Goal: Information Seeking & Learning: Learn about a topic

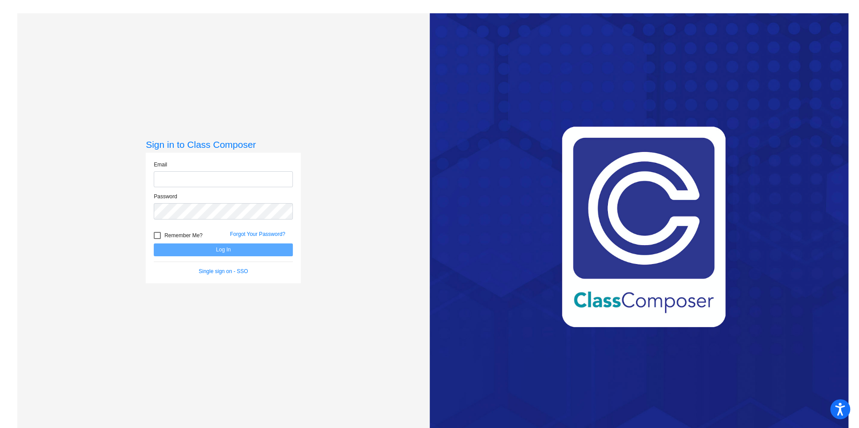
type input "[EMAIL_ADDRESS][DOMAIN_NAME]"
click at [235, 249] on button "Log In" at bounding box center [223, 250] width 139 height 13
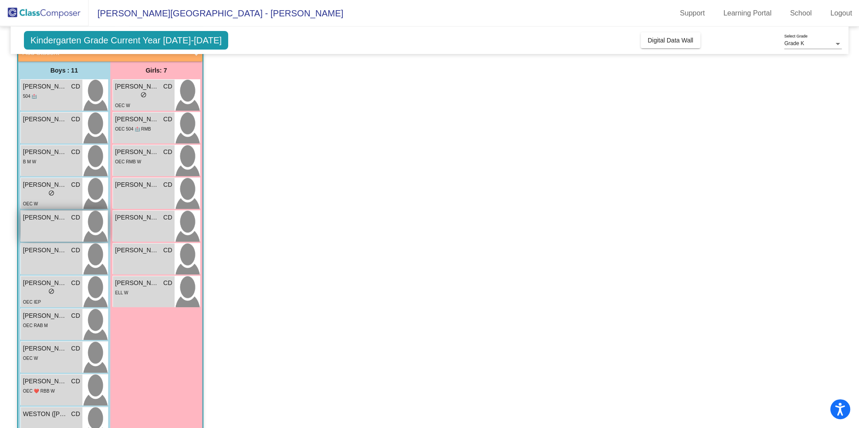
scroll to position [88, 0]
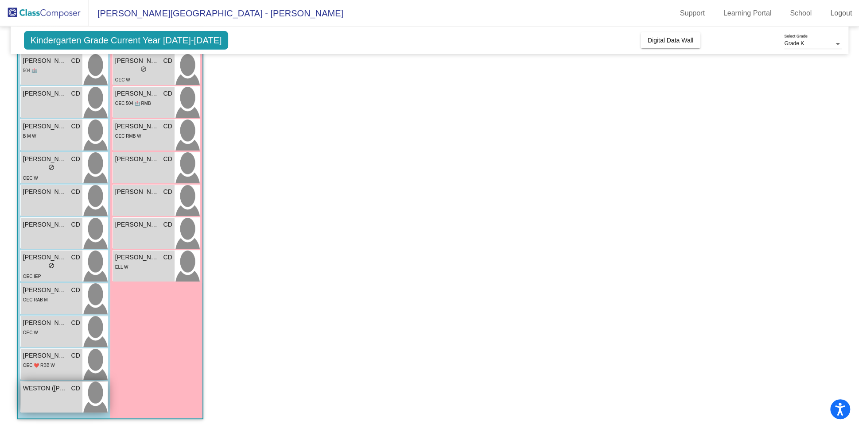
click at [60, 384] on span "WESTON ([PERSON_NAME]) [PERSON_NAME]" at bounding box center [45, 388] width 44 height 9
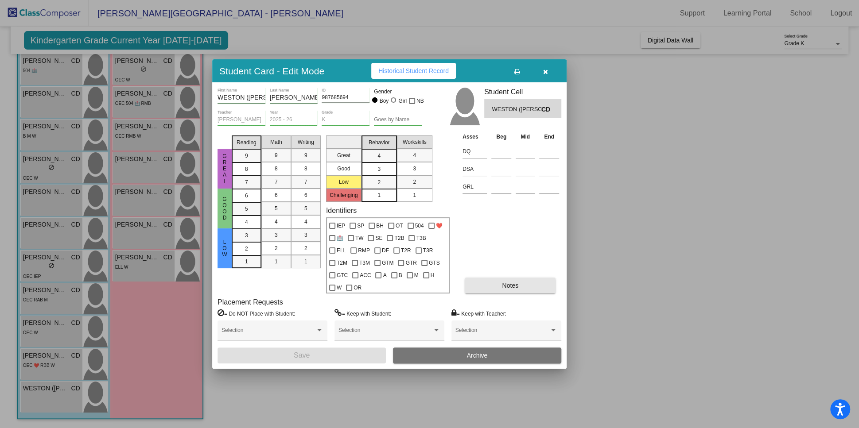
click at [511, 287] on span "Notes" at bounding box center [510, 285] width 16 height 7
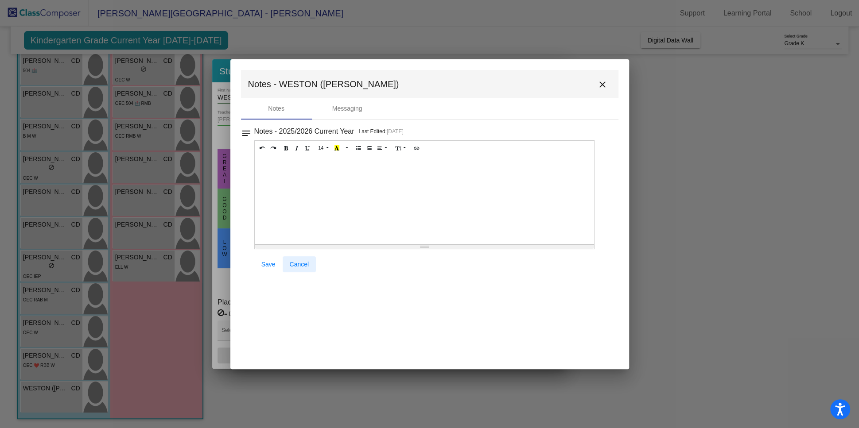
click at [298, 261] on span "Cancel" at bounding box center [299, 264] width 19 height 7
click at [603, 83] on mat-icon "close" at bounding box center [602, 84] width 11 height 11
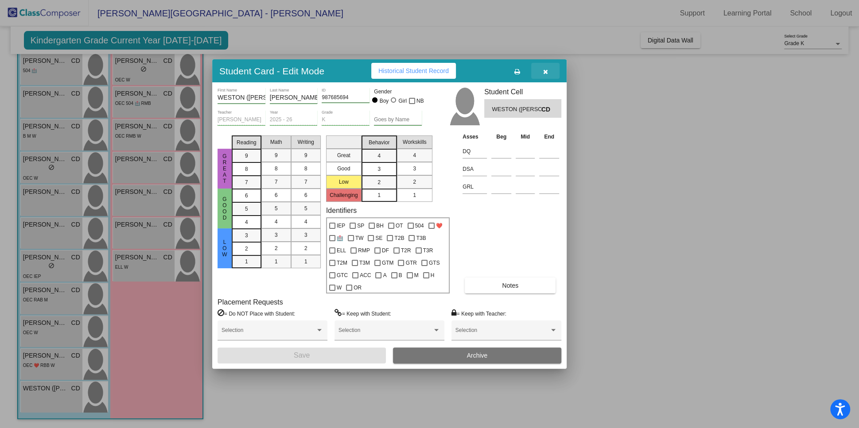
click at [546, 71] on icon "button" at bounding box center [545, 72] width 5 height 6
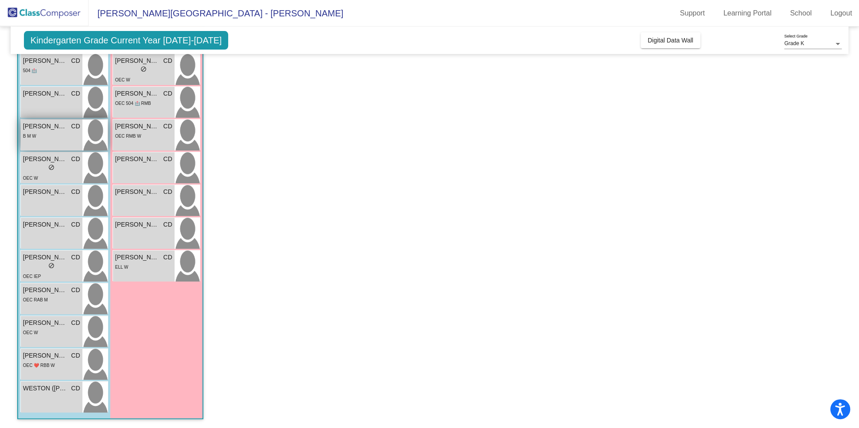
click at [62, 133] on div "B M W" at bounding box center [51, 135] width 57 height 9
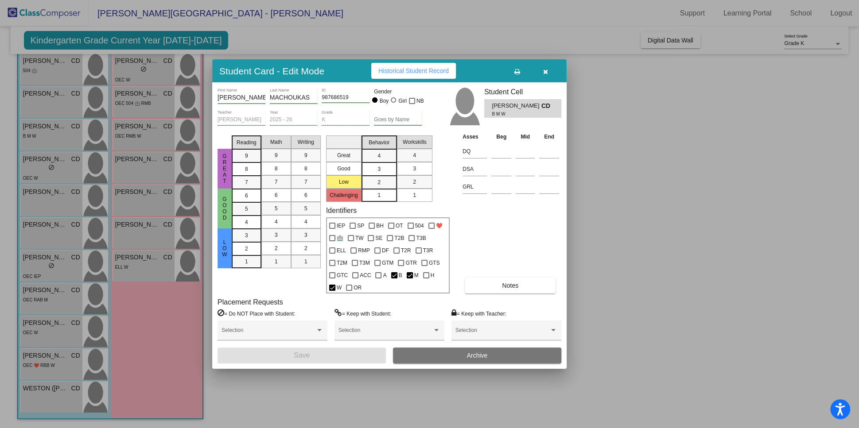
click at [503, 279] on button "Notes" at bounding box center [510, 286] width 91 height 16
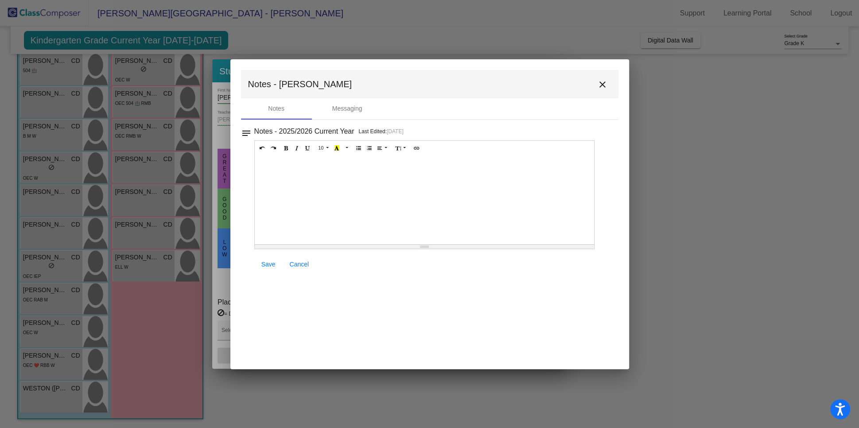
click at [599, 86] on mat-icon "close" at bounding box center [602, 84] width 11 height 11
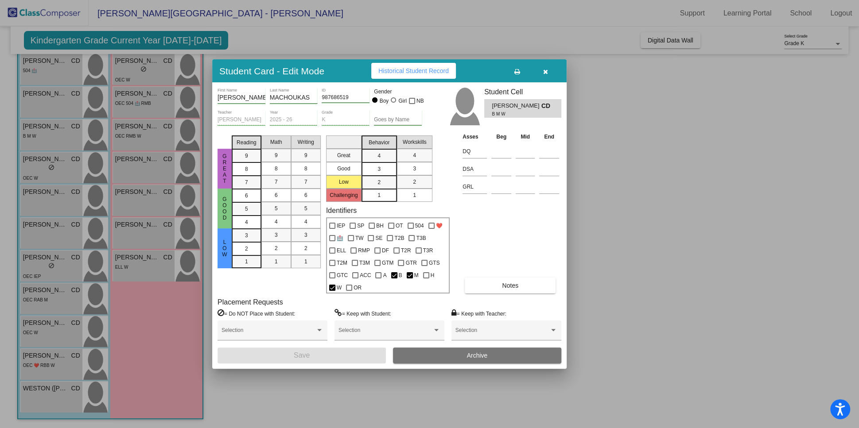
click at [546, 74] on icon "button" at bounding box center [545, 72] width 5 height 6
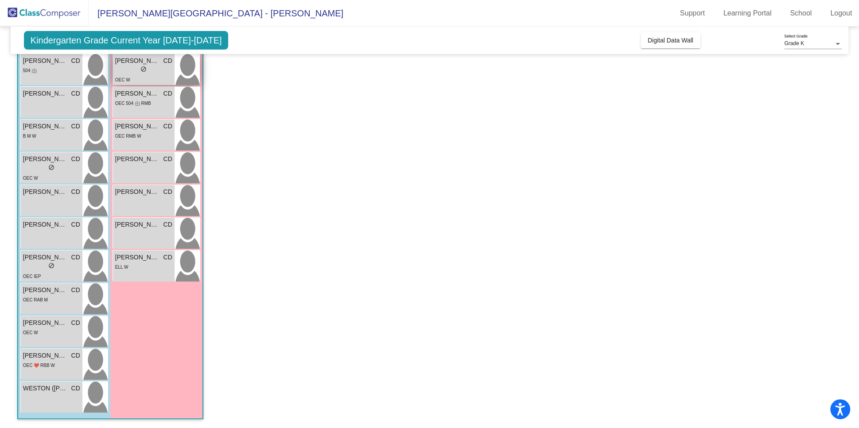
click at [162, 66] on div "lock do_not_disturb_alt" at bounding box center [143, 70] width 57 height 9
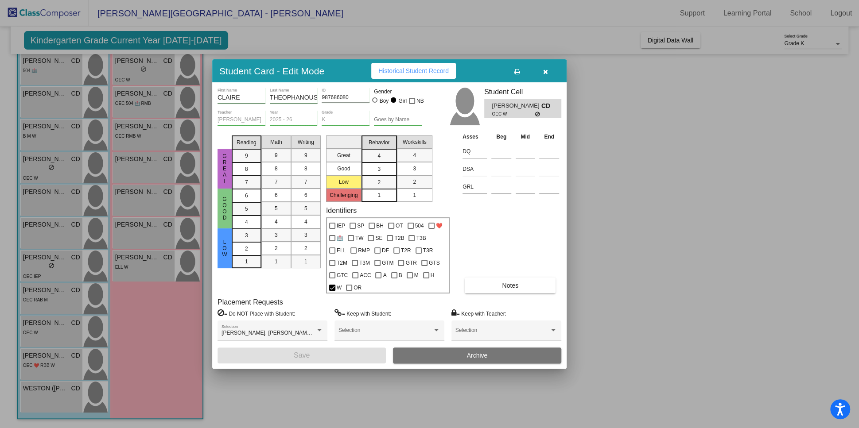
click at [499, 289] on button "Notes" at bounding box center [510, 286] width 91 height 16
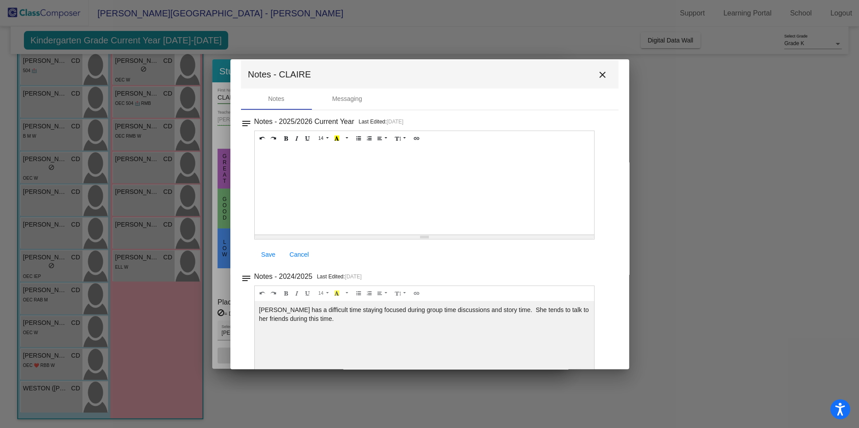
scroll to position [12, 0]
click at [598, 72] on mat-icon "close" at bounding box center [602, 72] width 11 height 11
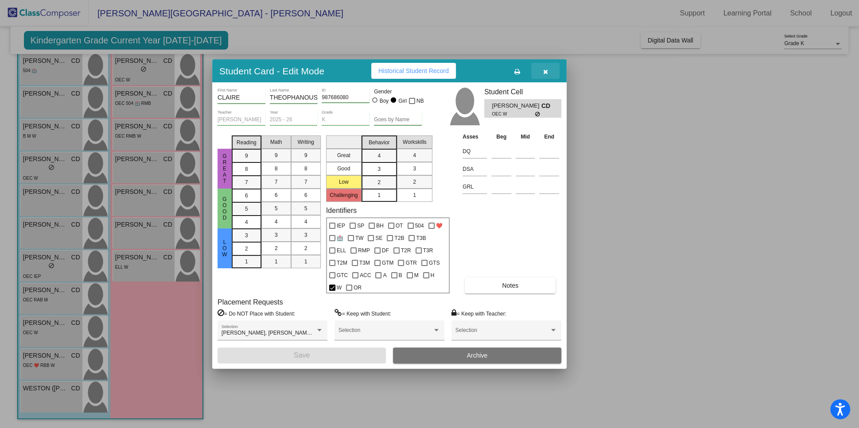
click at [546, 70] on icon "button" at bounding box center [545, 72] width 5 height 6
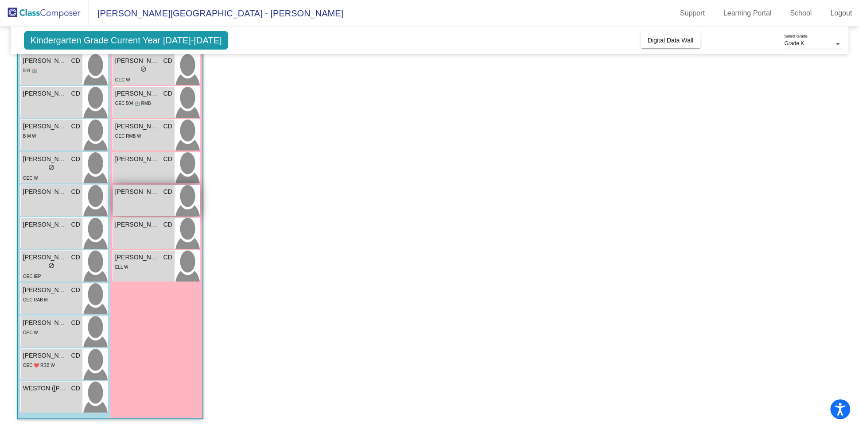
click at [142, 189] on span "[PERSON_NAME]" at bounding box center [137, 191] width 44 height 9
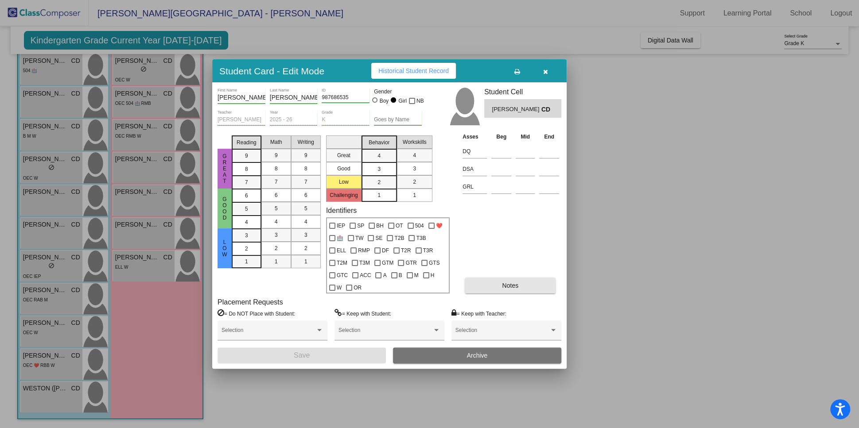
click at [507, 286] on span "Notes" at bounding box center [510, 285] width 16 height 7
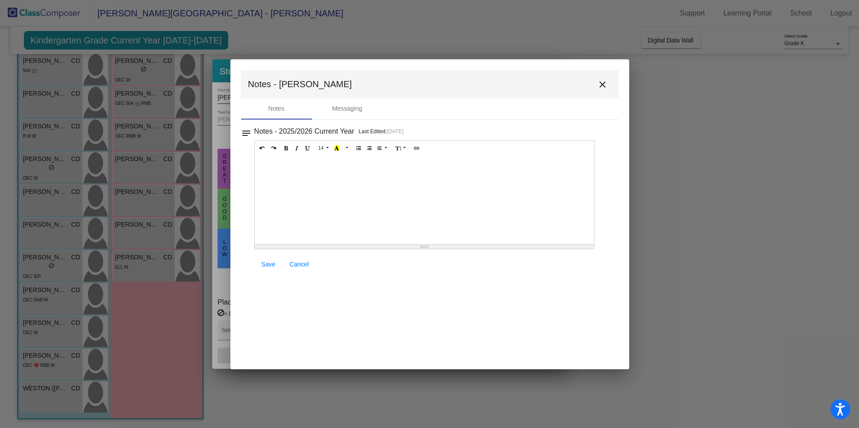
click at [600, 89] on mat-icon "close" at bounding box center [602, 84] width 11 height 11
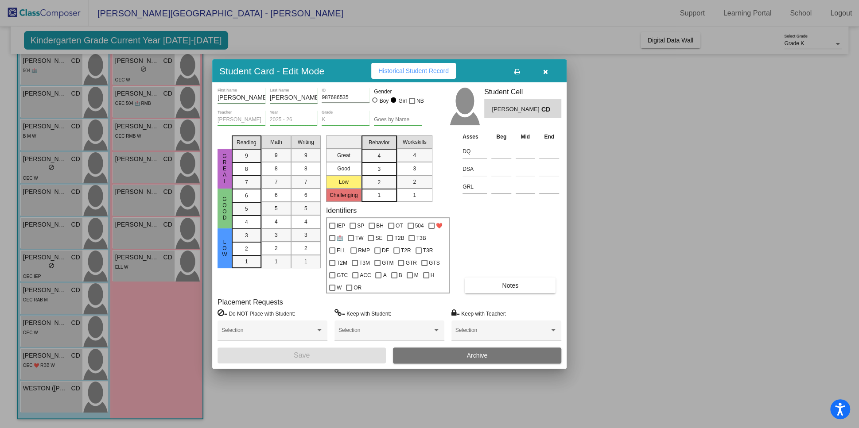
click at [549, 68] on button "button" at bounding box center [545, 71] width 28 height 16
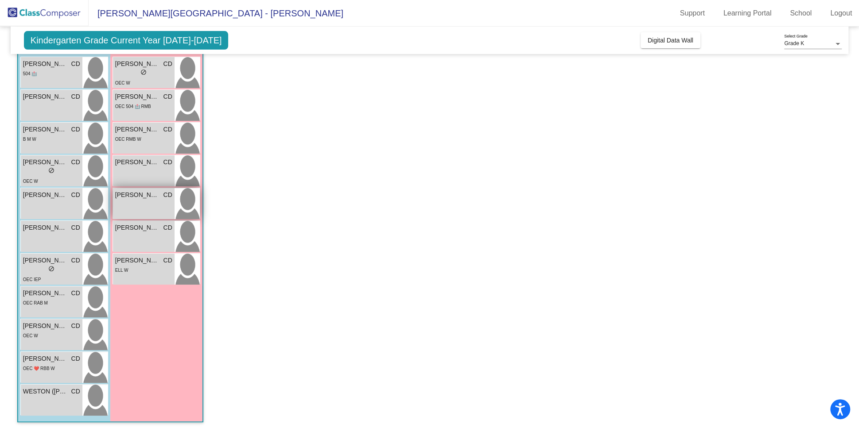
scroll to position [88, 0]
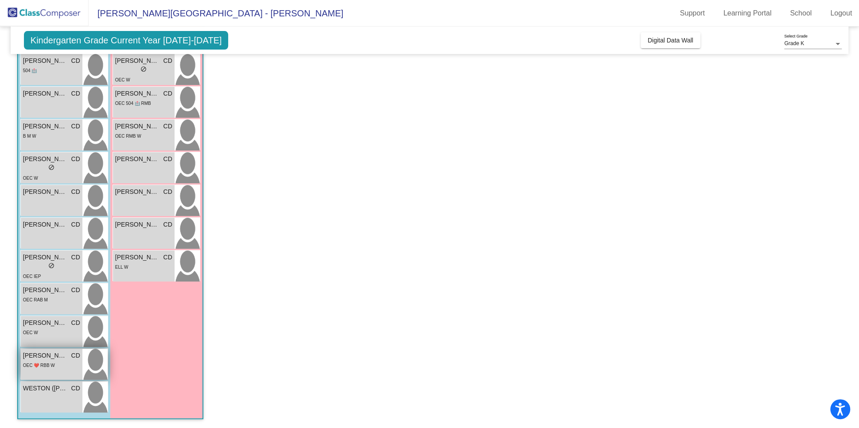
click at [61, 360] on div "OEC ❤️ RBB W" at bounding box center [51, 364] width 57 height 9
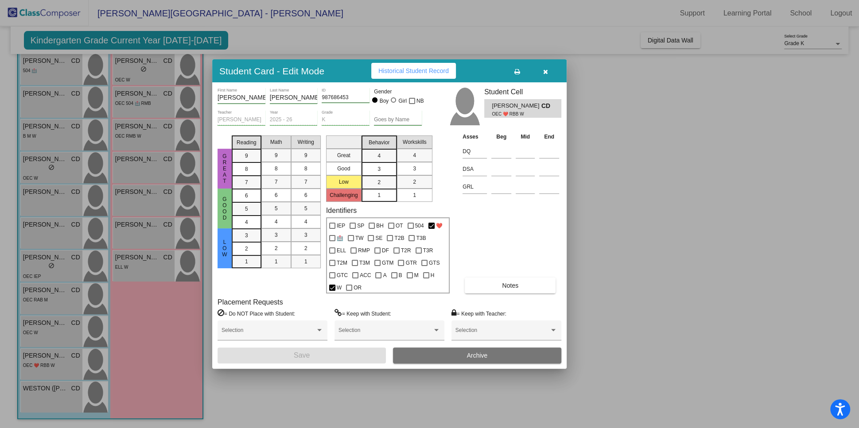
click at [479, 287] on button "Notes" at bounding box center [510, 286] width 91 height 16
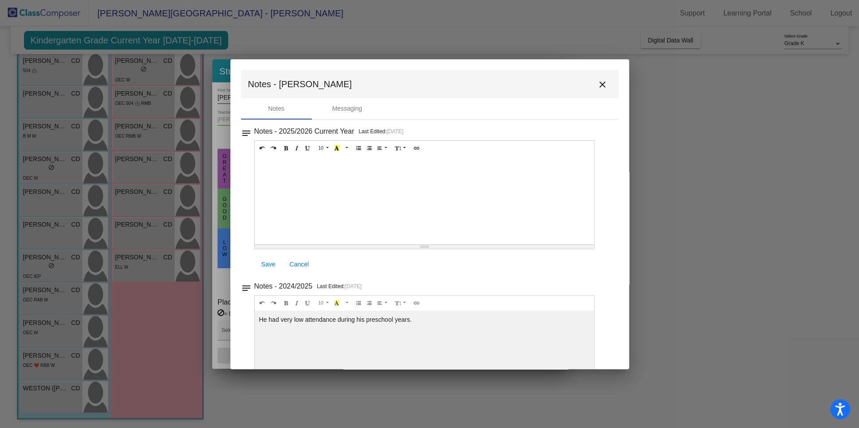
click at [597, 86] on mat-icon "close" at bounding box center [602, 84] width 11 height 11
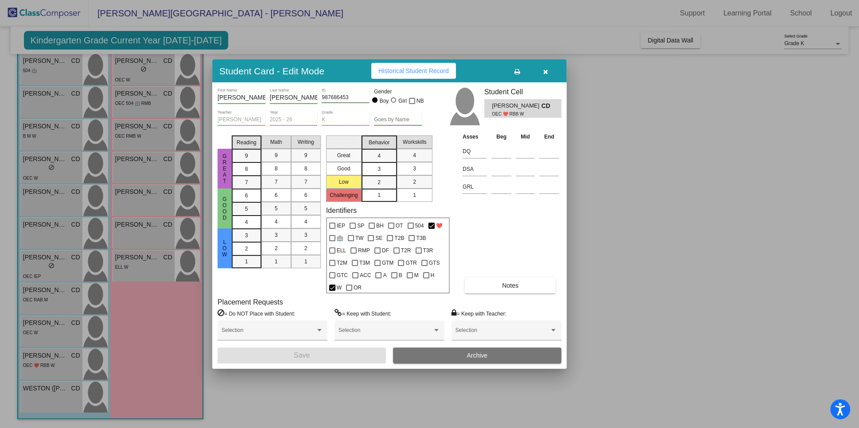
click at [545, 72] on icon "button" at bounding box center [545, 72] width 5 height 6
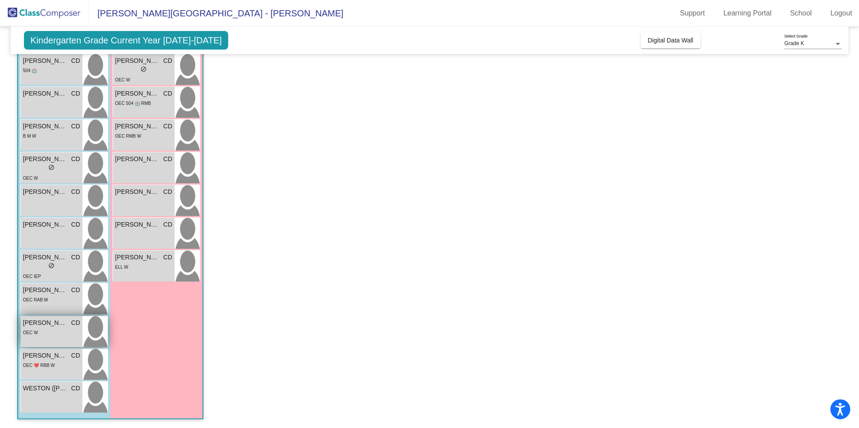
click at [42, 328] on div "OEC W" at bounding box center [51, 332] width 57 height 9
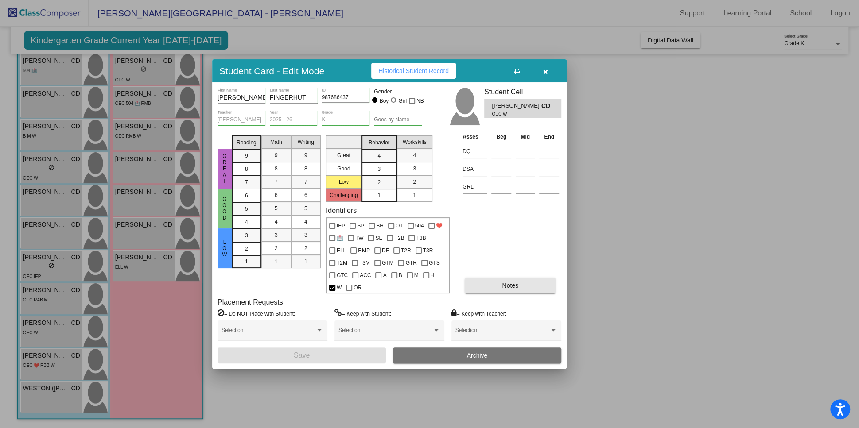
click at [522, 288] on button "Notes" at bounding box center [510, 286] width 91 height 16
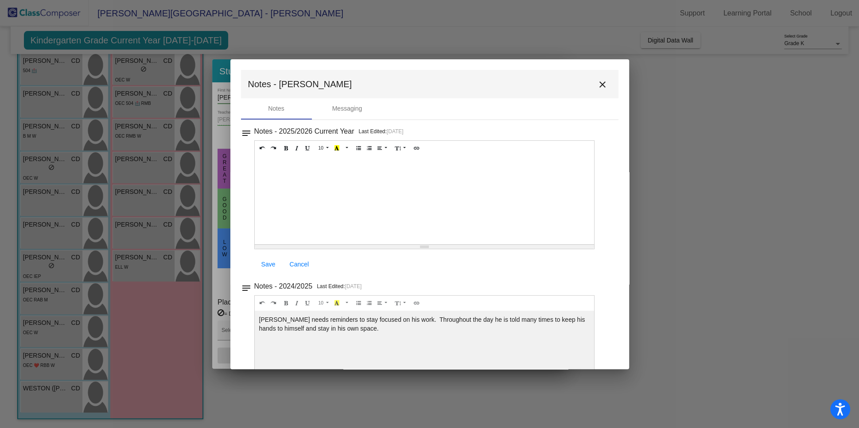
click at [597, 83] on mat-icon "close" at bounding box center [602, 84] width 11 height 11
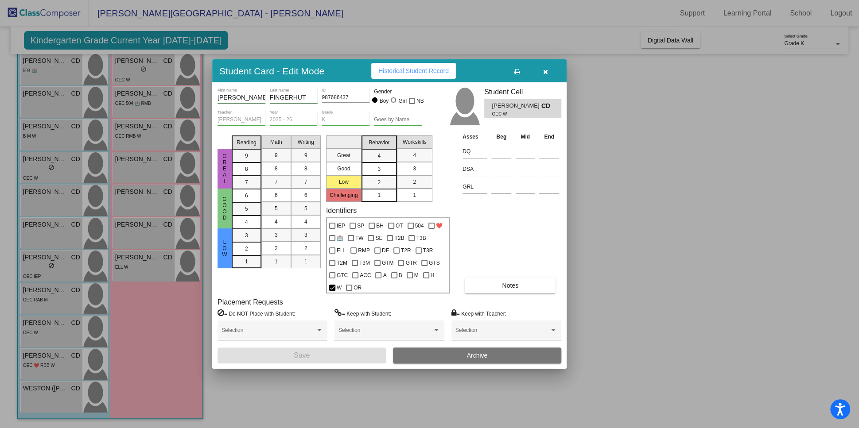
click at [545, 69] on icon "button" at bounding box center [545, 72] width 5 height 6
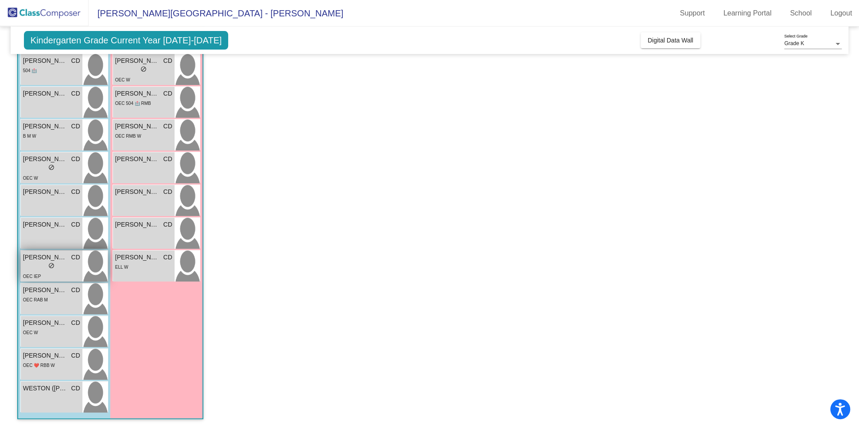
click at [55, 268] on div "lock do_not_disturb_alt" at bounding box center [51, 266] width 57 height 9
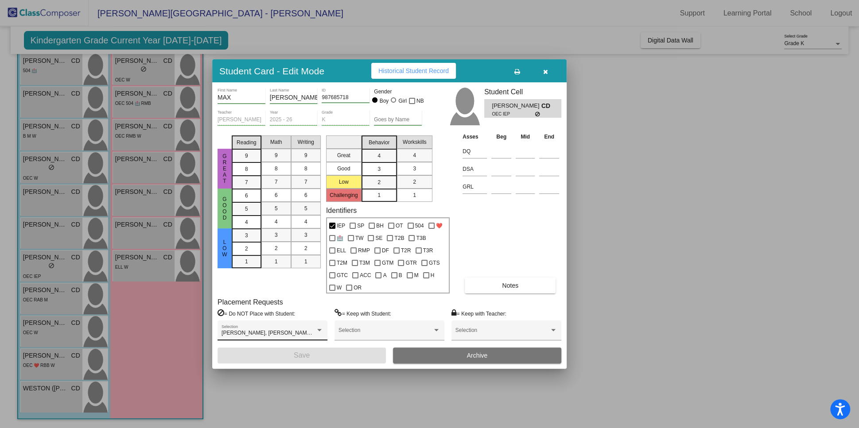
click at [315, 328] on div "[PERSON_NAME], [PERSON_NAME], [PERSON_NAME] Selection" at bounding box center [272, 333] width 102 height 16
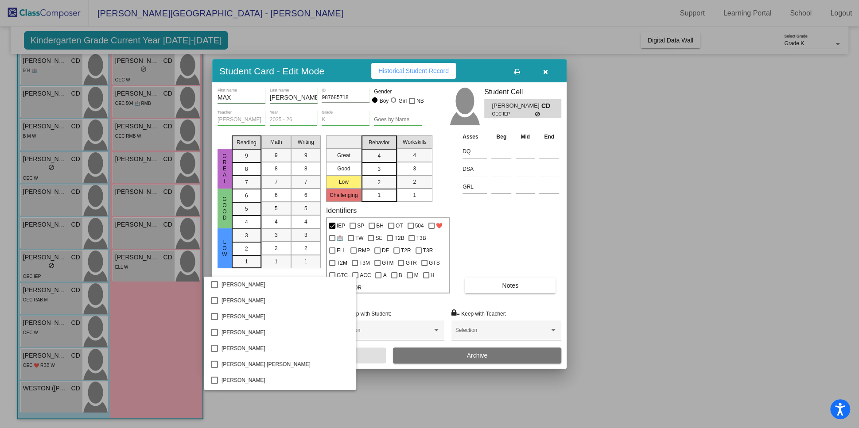
scroll to position [159, 0]
click at [399, 312] on div at bounding box center [429, 214] width 859 height 428
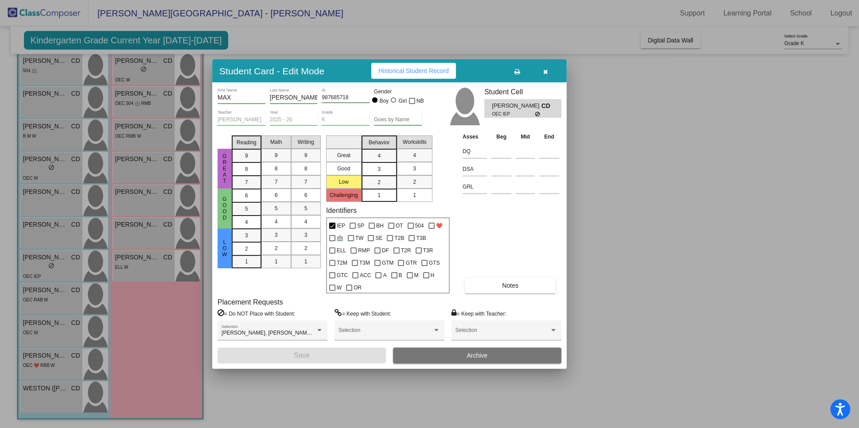
click at [526, 287] on button "Notes" at bounding box center [510, 286] width 91 height 16
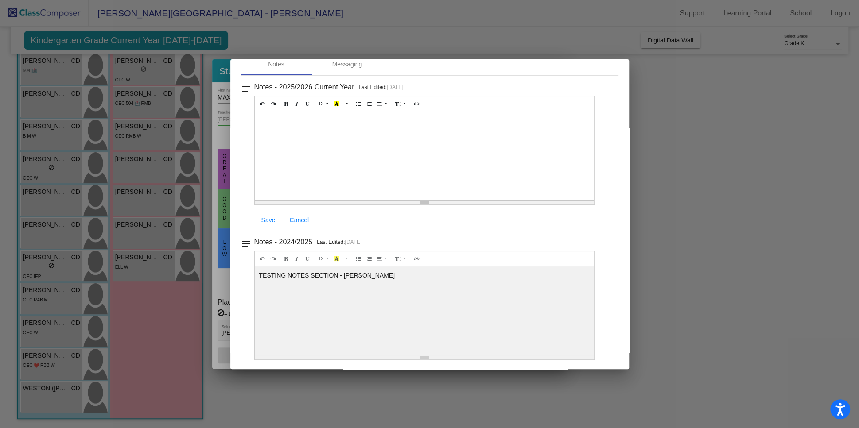
scroll to position [0, 0]
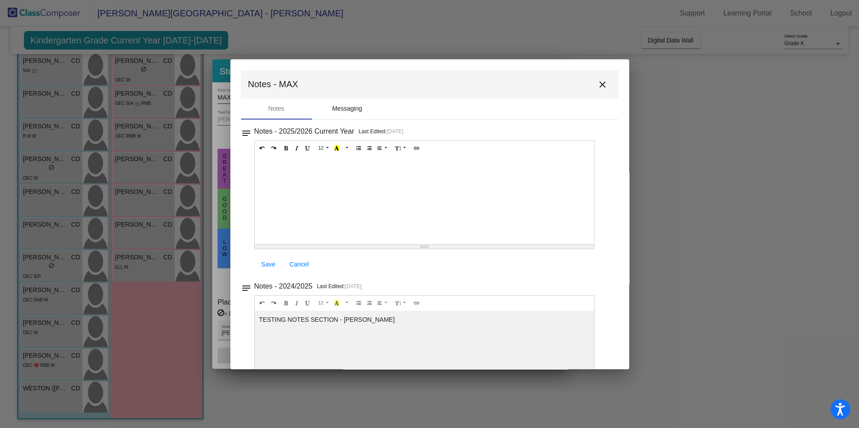
click at [344, 104] on div "Messaging" at bounding box center [347, 108] width 30 height 9
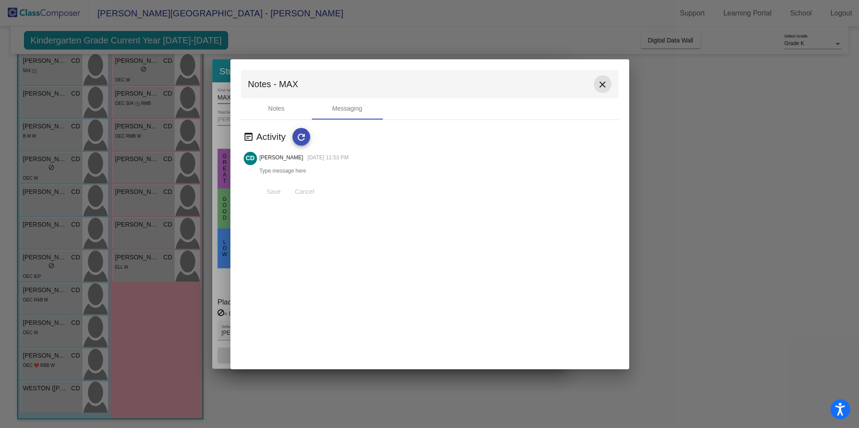
click at [603, 81] on mat-icon "close" at bounding box center [602, 84] width 11 height 11
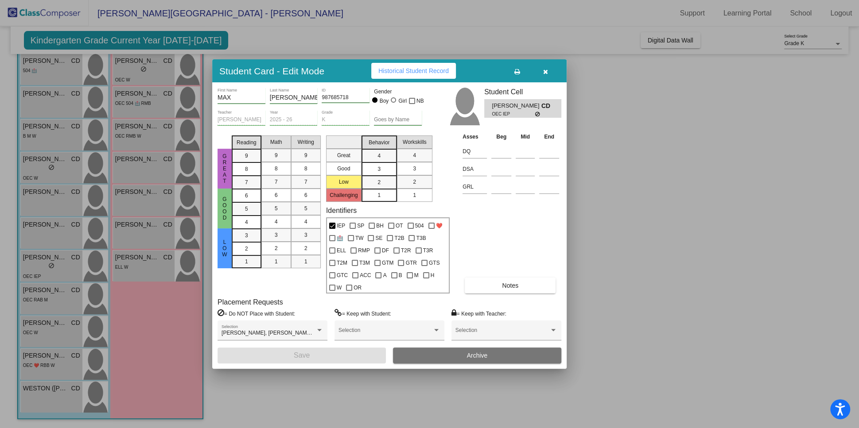
click at [545, 71] on icon "button" at bounding box center [545, 72] width 5 height 6
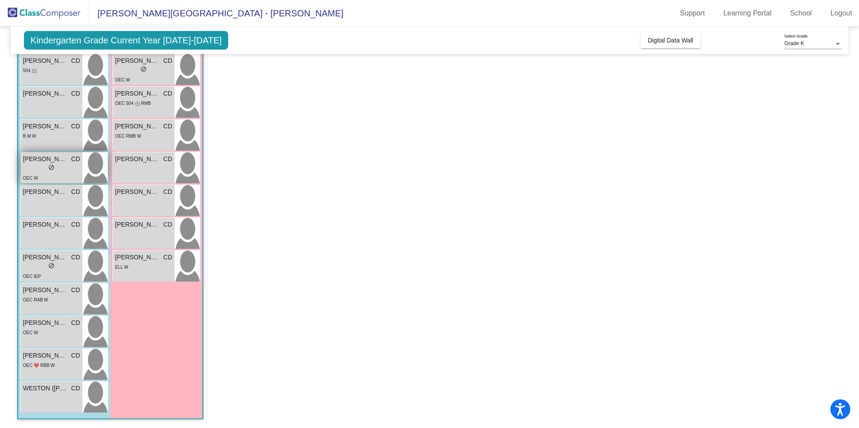
click at [51, 165] on span "do_not_disturb_alt" at bounding box center [51, 167] width 6 height 6
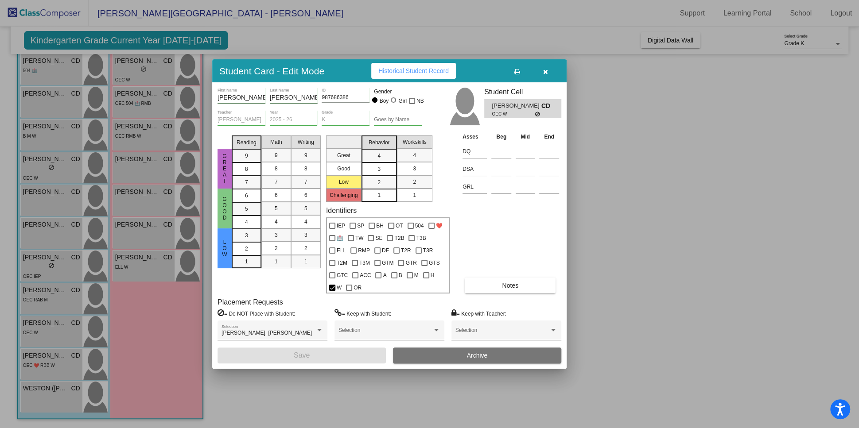
click at [488, 288] on button "Notes" at bounding box center [510, 286] width 91 height 16
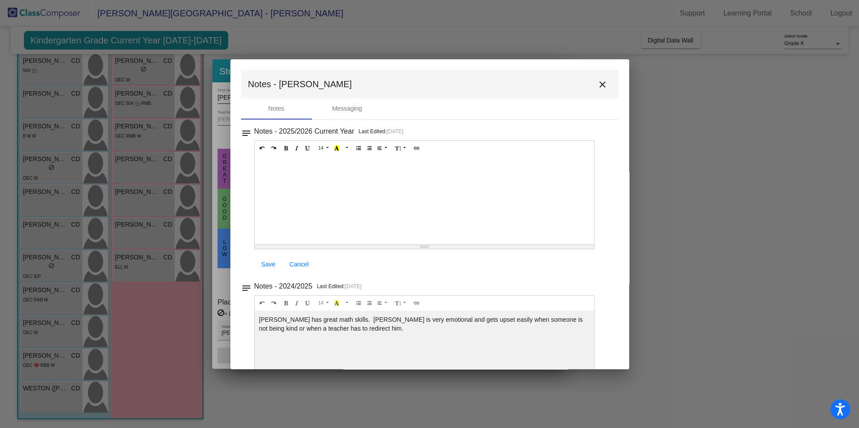
click at [598, 84] on mat-icon "close" at bounding box center [602, 84] width 11 height 11
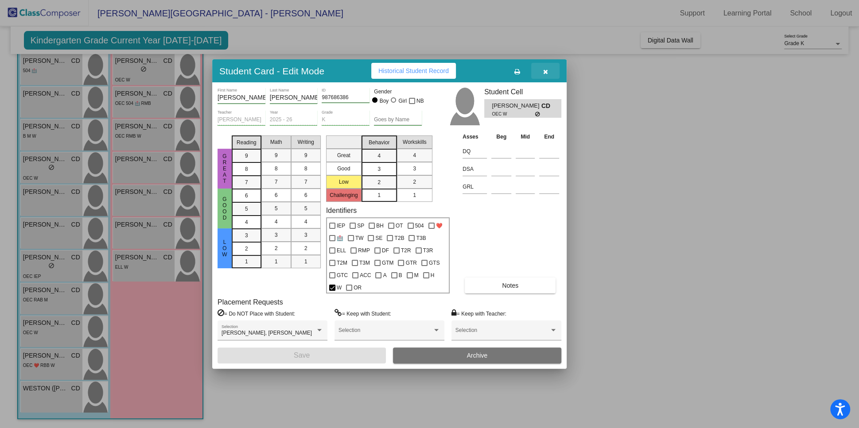
click at [545, 71] on icon "button" at bounding box center [545, 72] width 5 height 6
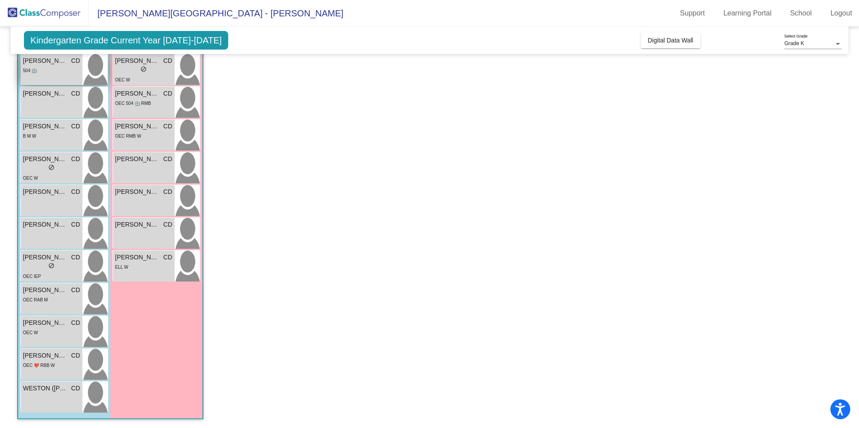
click at [44, 66] on div "504 🏥" at bounding box center [51, 70] width 57 height 9
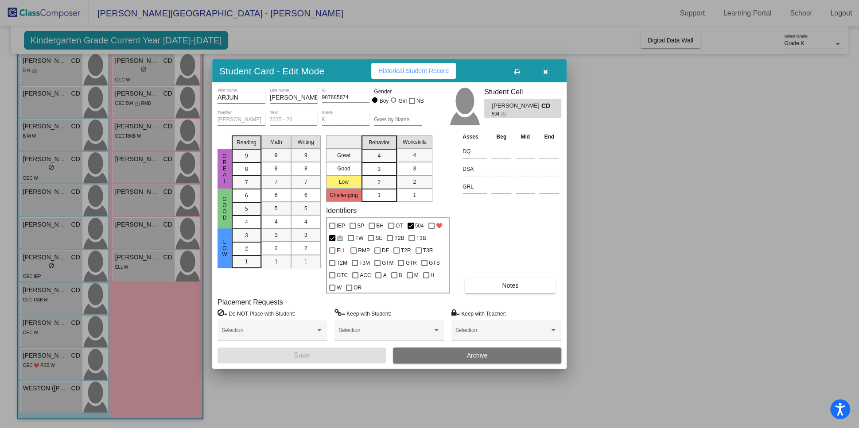
click at [515, 283] on span "Notes" at bounding box center [510, 285] width 16 height 7
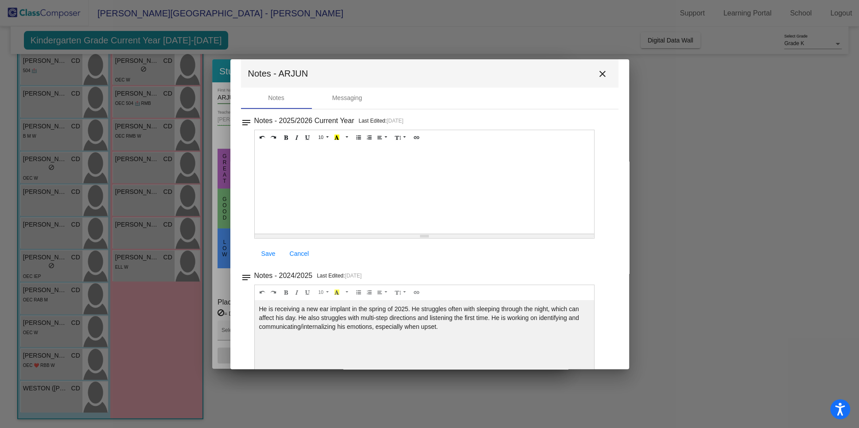
scroll to position [12, 0]
click at [600, 73] on mat-icon "close" at bounding box center [602, 73] width 11 height 11
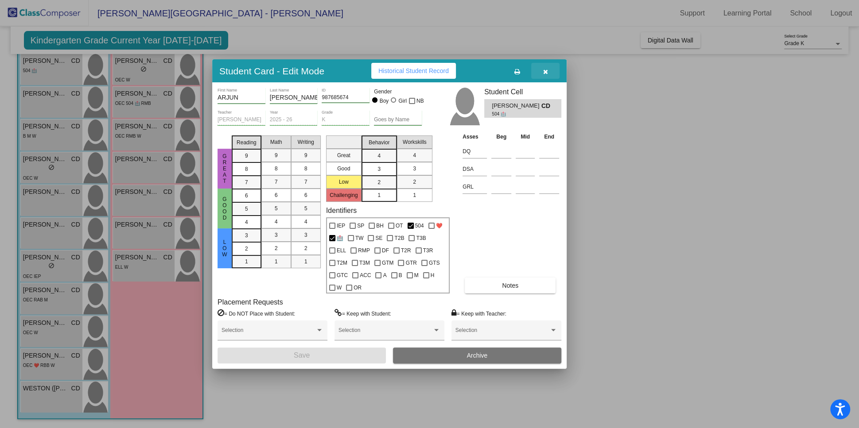
click at [544, 72] on icon "button" at bounding box center [545, 72] width 5 height 6
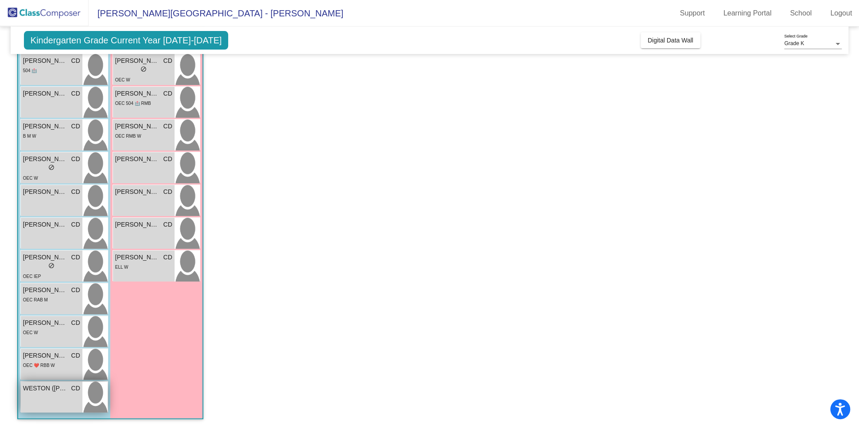
click at [41, 394] on div "WESTON ([PERSON_NAME]) [PERSON_NAME] lock do_not_disturb_alt" at bounding box center [52, 397] width 62 height 31
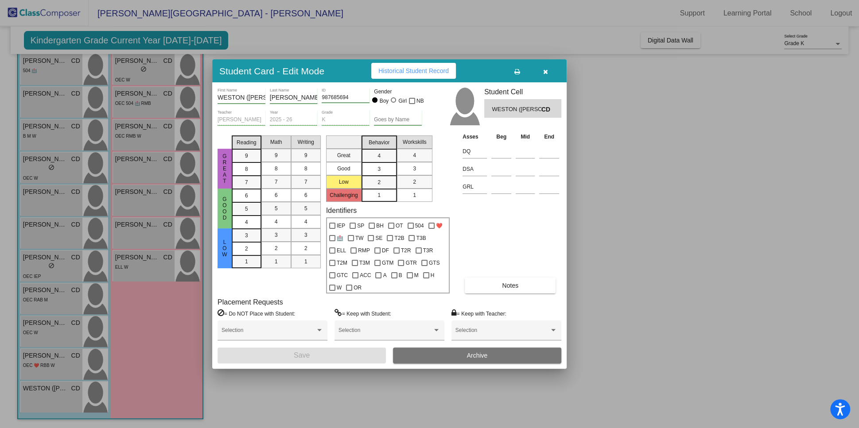
click at [545, 69] on icon "button" at bounding box center [545, 72] width 5 height 6
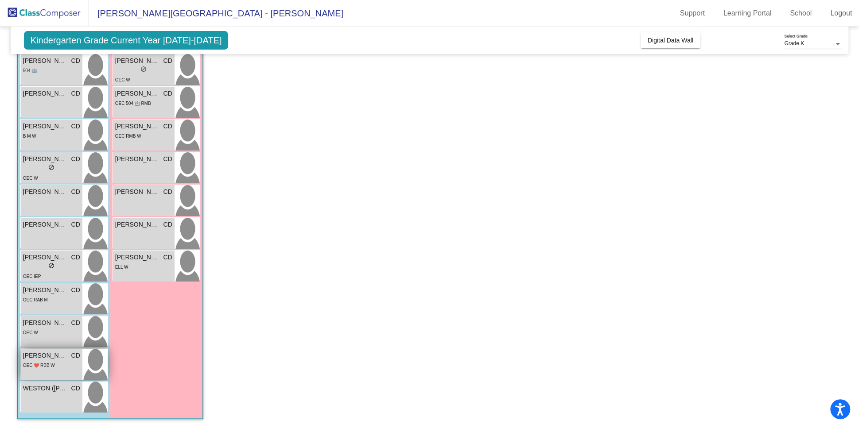
click at [54, 352] on span "[PERSON_NAME]" at bounding box center [45, 355] width 44 height 9
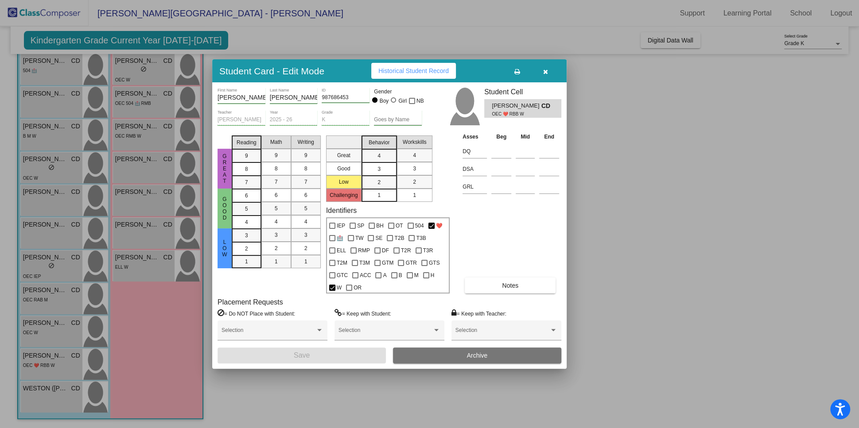
click at [500, 292] on button "Notes" at bounding box center [510, 286] width 91 height 16
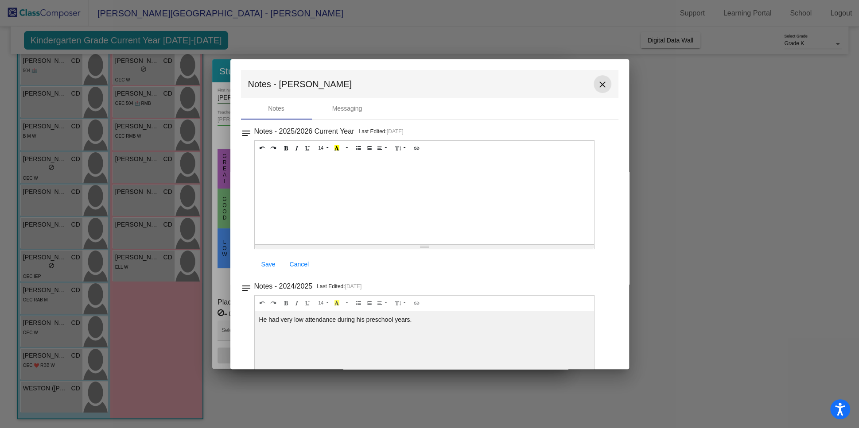
click at [597, 87] on mat-icon "close" at bounding box center [602, 84] width 11 height 11
